Goal: Use online tool/utility: Use online tool/utility

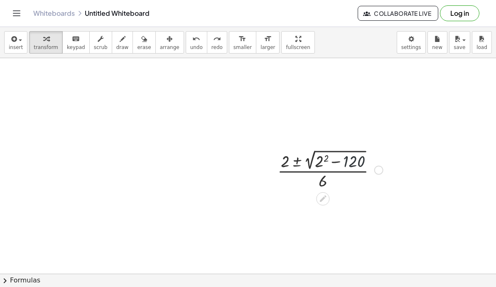
scroll to position [7, 0]
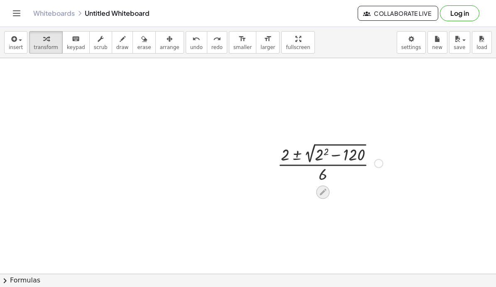
click at [324, 193] on icon at bounding box center [323, 192] width 9 height 9
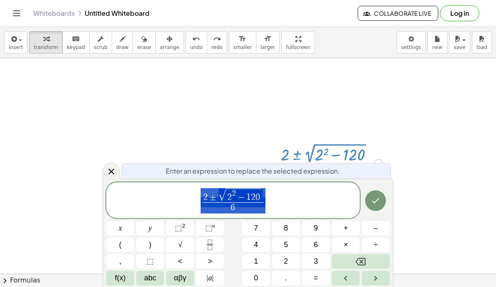
click at [315, 199] on span "2 ± √ 2 2 − 1 2 0 6 ​" at bounding box center [232, 200] width 253 height 27
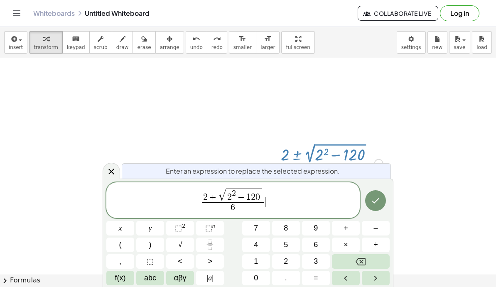
click at [266, 197] on span "2 ± √ 2 2 − 1 2 0 6 ​ ​" at bounding box center [232, 200] width 253 height 27
click at [255, 198] on span "2 2 − 1 2 0" at bounding box center [244, 196] width 36 height 14
click at [260, 195] on span "2 2 − 1 2 ​ 0" at bounding box center [244, 196] width 36 height 14
click at [373, 258] on button "Backspace" at bounding box center [361, 261] width 58 height 15
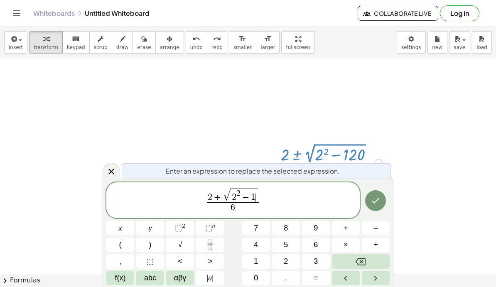
click at [371, 260] on button "Backspace" at bounding box center [361, 261] width 58 height 15
click at [253, 243] on button "4" at bounding box center [256, 245] width 28 height 15
click at [119, 242] on span "(" at bounding box center [120, 244] width 2 height 11
click at [315, 262] on span "3" at bounding box center [316, 261] width 4 height 11
click at [147, 244] on button ")" at bounding box center [150, 245] width 28 height 15
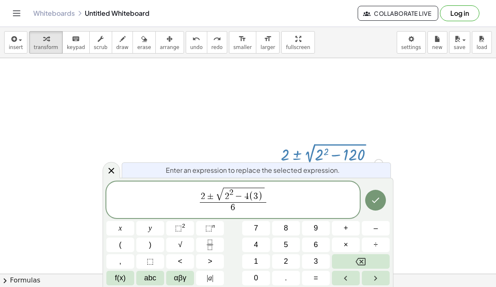
click at [120, 246] on span "(" at bounding box center [120, 244] width 2 height 11
click at [259, 264] on button "1" at bounding box center [256, 261] width 28 height 15
click at [259, 263] on button "1" at bounding box center [256, 261] width 28 height 15
click at [148, 246] on button ")" at bounding box center [150, 245] width 28 height 15
click at [369, 259] on button "Backspace" at bounding box center [361, 261] width 58 height 15
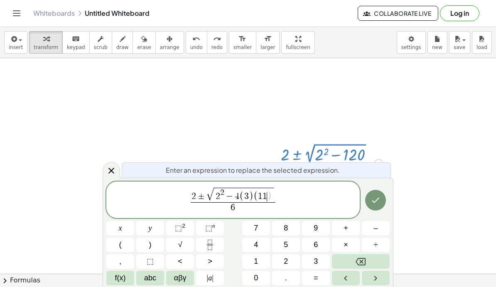
click at [368, 259] on button "Backspace" at bounding box center [361, 261] width 58 height 15
click at [259, 283] on button "0" at bounding box center [256, 278] width 28 height 15
click at [147, 246] on button ")" at bounding box center [150, 245] width 28 height 15
click at [197, 200] on span "±" at bounding box center [201, 196] width 11 height 9
click at [191, 196] on span "2 ​ ± √ 2 2 − 4 ( 3 ) ( 1 0 )" at bounding box center [233, 194] width 85 height 15
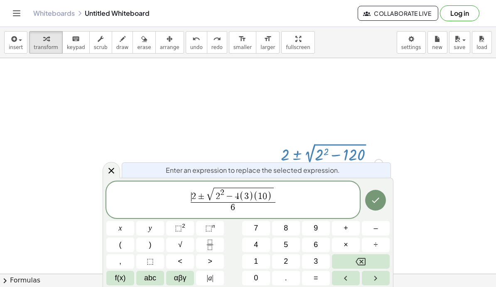
click at [380, 227] on button "–" at bounding box center [376, 228] width 28 height 15
click at [119, 245] on span "(" at bounding box center [120, 244] width 2 height 11
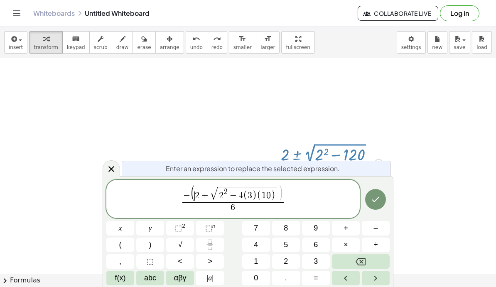
click at [380, 231] on button "–" at bounding box center [376, 228] width 28 height 15
click at [207, 195] on span "±" at bounding box center [208, 196] width 11 height 9
click at [152, 245] on button ")" at bounding box center [150, 245] width 28 height 15
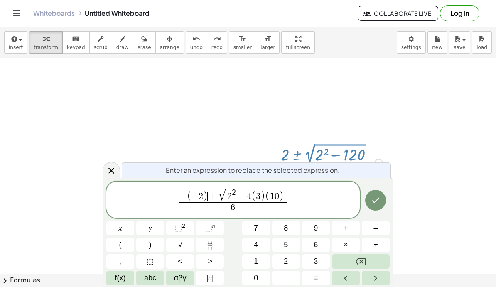
click at [375, 204] on icon "Done" at bounding box center [376, 200] width 10 height 10
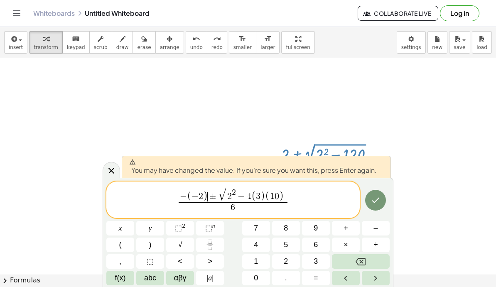
click at [379, 205] on icon "Done" at bounding box center [376, 200] width 10 height 10
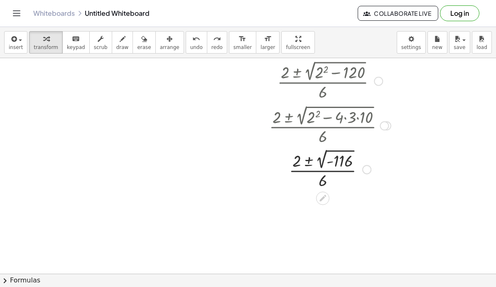
scroll to position [82, 0]
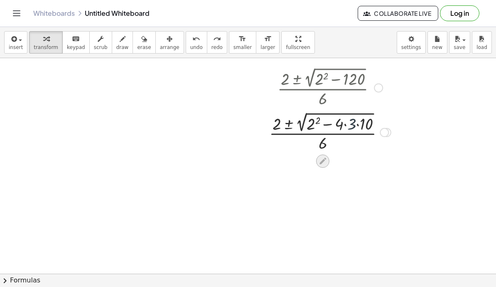
click at [328, 164] on div at bounding box center [322, 161] width 13 height 13
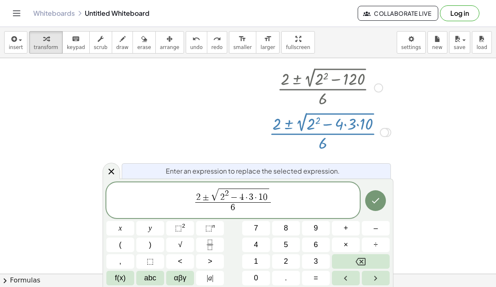
click at [374, 261] on button "Backspace" at bounding box center [361, 261] width 58 height 15
click at [364, 257] on icon "Backspace" at bounding box center [361, 262] width 10 height 10
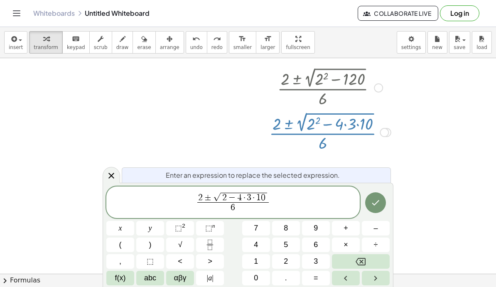
click at [359, 263] on icon "Backspace" at bounding box center [361, 262] width 10 height 10
click at [121, 247] on span "(" at bounding box center [120, 244] width 2 height 11
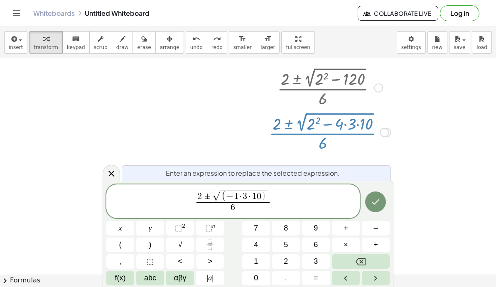
click at [382, 231] on button "–" at bounding box center [376, 228] width 28 height 15
click at [293, 260] on button "2" at bounding box center [286, 261] width 28 height 15
click at [151, 248] on span ")" at bounding box center [150, 244] width 2 height 11
click at [179, 230] on span "⬚" at bounding box center [178, 228] width 7 height 8
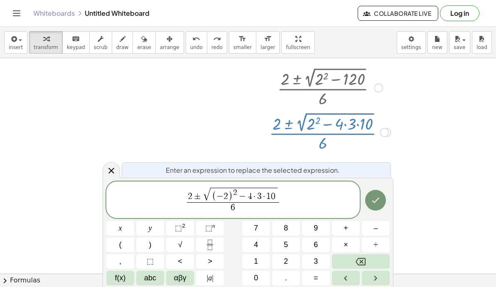
click at [379, 200] on icon "Done" at bounding box center [376, 200] width 10 height 10
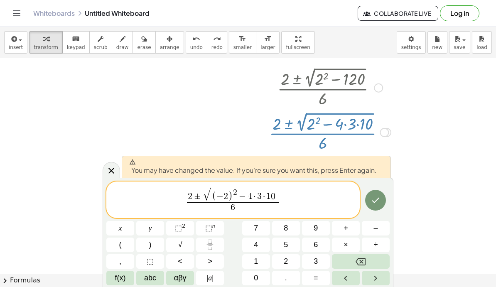
click at [382, 201] on button "Done" at bounding box center [375, 200] width 21 height 21
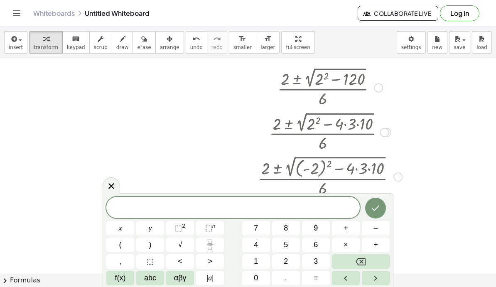
click at [224, 215] on div at bounding box center [232, 207] width 253 height 21
click at [106, 186] on icon at bounding box center [111, 186] width 10 height 10
click at [287, 265] on span "2" at bounding box center [286, 261] width 4 height 11
click at [118, 241] on button "(" at bounding box center [120, 245] width 28 height 15
click at [121, 230] on span "x" at bounding box center [120, 228] width 3 height 11
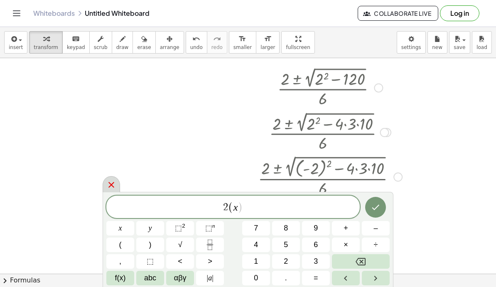
click at [381, 230] on button "–" at bounding box center [376, 228] width 28 height 15
click at [285, 249] on span "5" at bounding box center [286, 244] width 4 height 11
click at [147, 247] on button ")" at bounding box center [150, 245] width 28 height 15
click at [384, 208] on button "Done" at bounding box center [375, 207] width 21 height 21
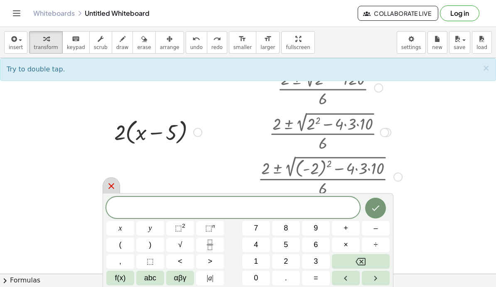
click at [114, 192] on div at bounding box center [111, 185] width 17 height 16
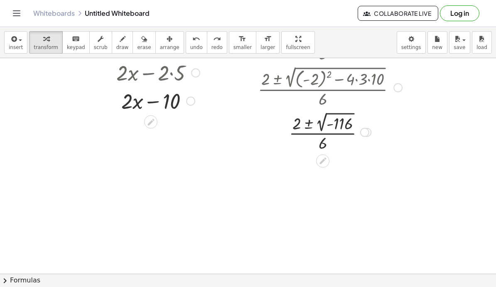
scroll to position [172, 0]
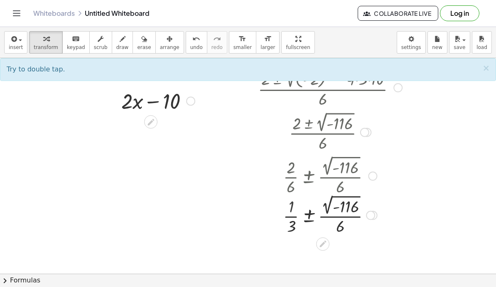
click at [337, 182] on div at bounding box center [330, 175] width 140 height 44
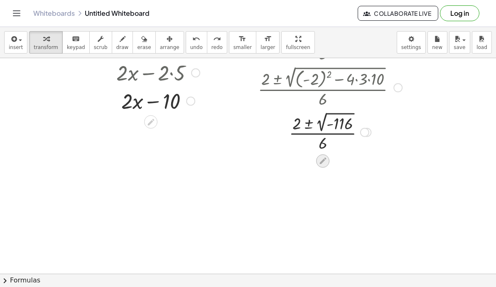
click at [325, 160] on icon at bounding box center [323, 161] width 9 height 9
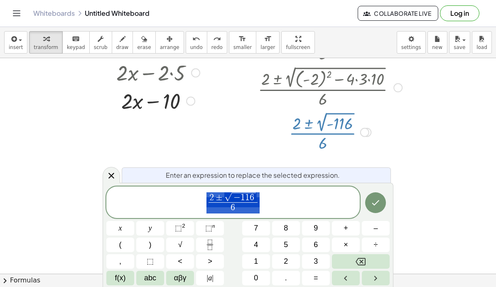
click at [199, 211] on span "2 ± √ − 1 1 6 6 ​" at bounding box center [232, 203] width 253 height 23
click at [199, 211] on span "​ 2 ± √ − 1 1 6 6 ​" at bounding box center [232, 203] width 253 height 23
click at [117, 228] on button "x" at bounding box center [120, 228] width 28 height 15
click at [318, 275] on span "=" at bounding box center [316, 278] width 5 height 11
click at [380, 205] on icon "Done" at bounding box center [376, 203] width 10 height 10
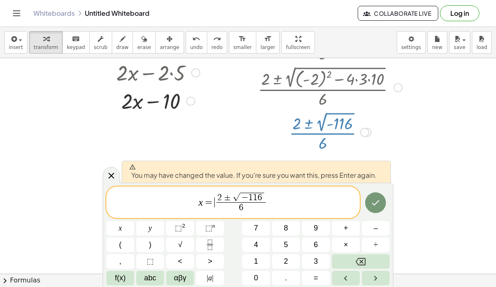
click at [376, 201] on icon "Done" at bounding box center [376, 203] width 10 height 10
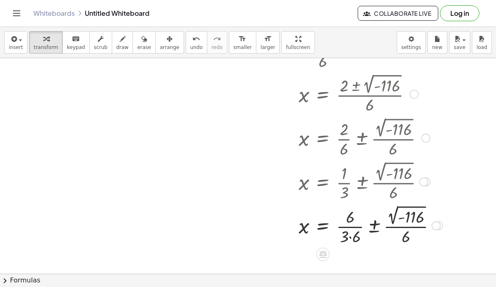
scroll to position [260, 0]
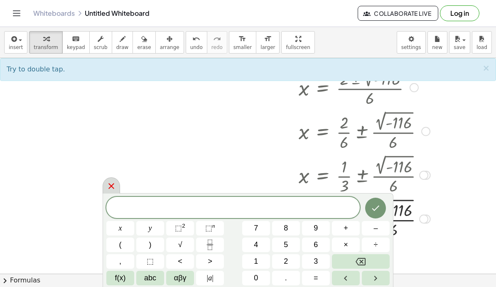
click at [115, 187] on icon at bounding box center [111, 186] width 10 height 10
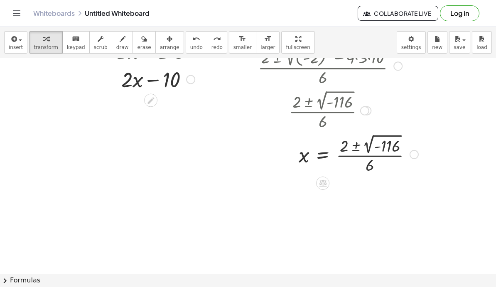
scroll to position [192, 0]
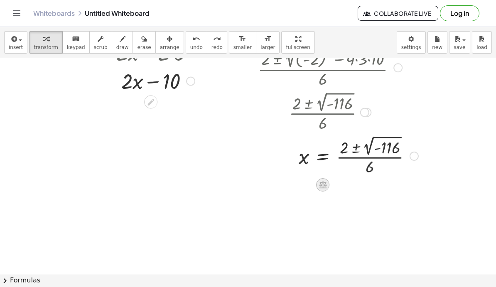
click at [325, 185] on icon at bounding box center [322, 185] width 7 height 7
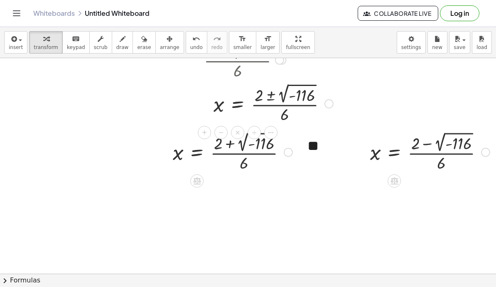
scroll to position [245, 85]
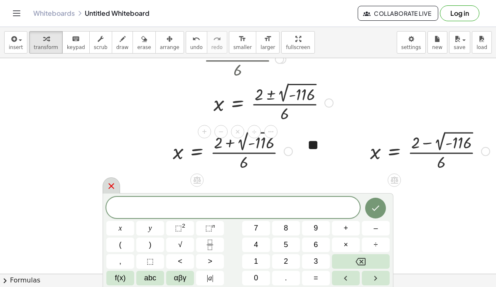
click at [113, 185] on icon at bounding box center [111, 186] width 6 height 6
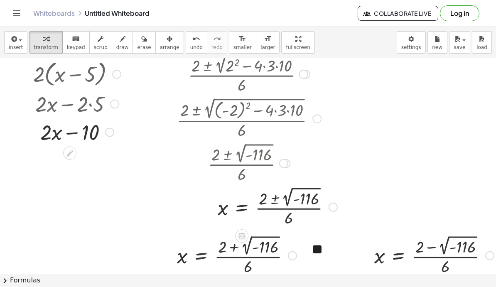
scroll to position [135, 81]
